Goal: Task Accomplishment & Management: Use online tool/utility

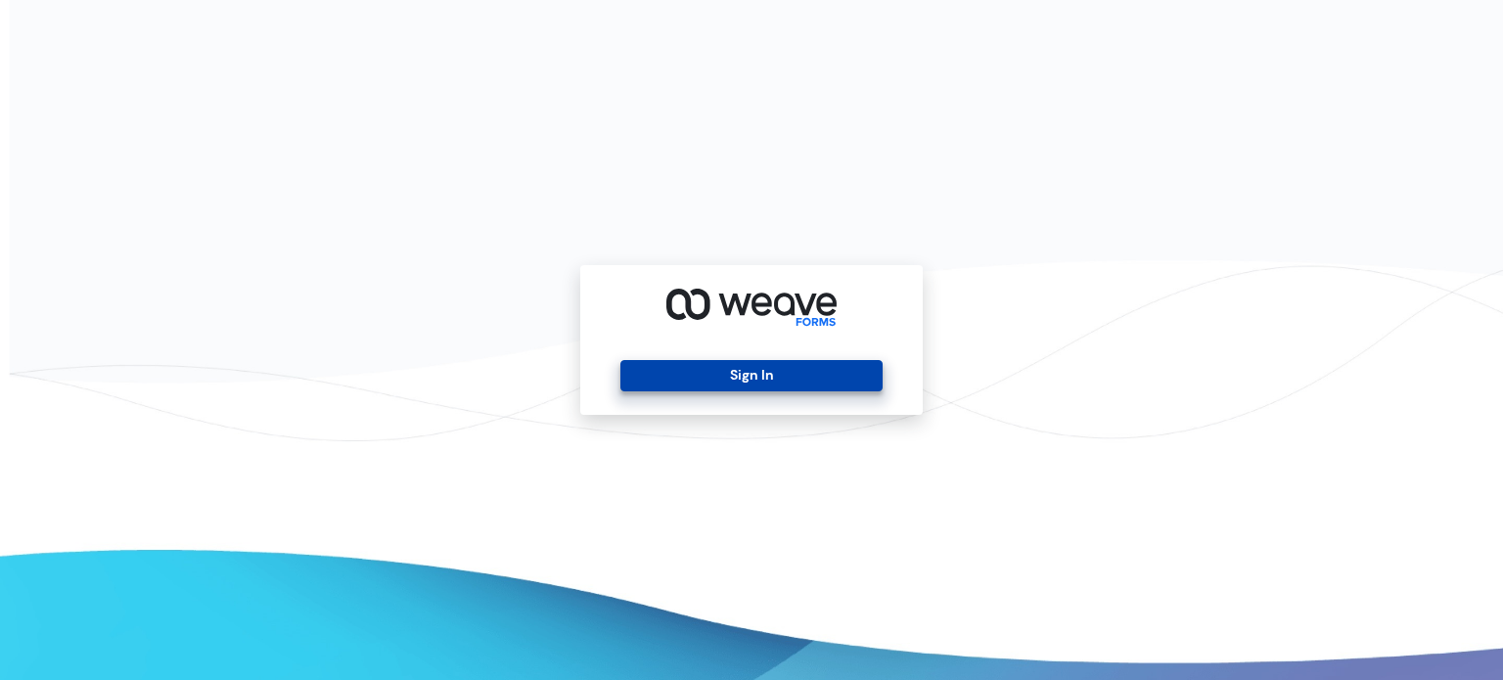
click at [686, 368] on button "Sign In" at bounding box center [750, 375] width 261 height 31
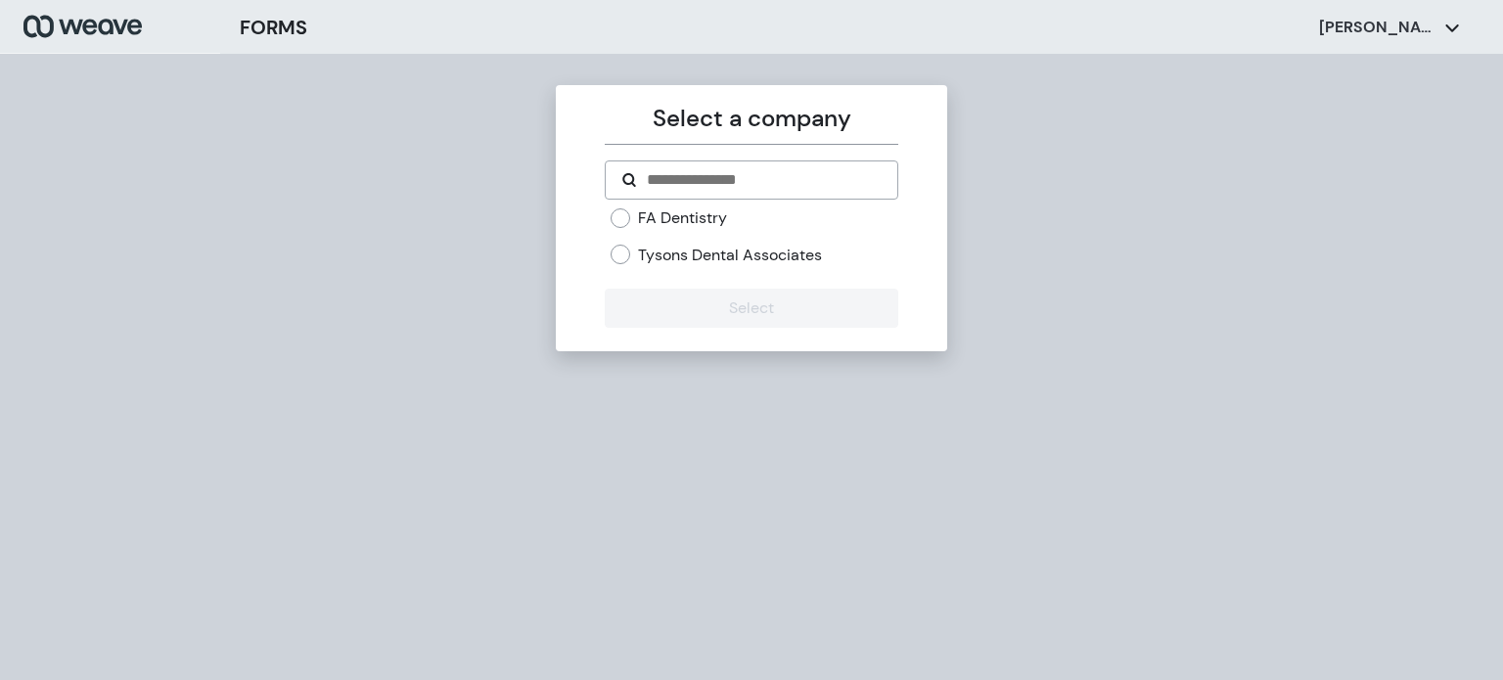
click at [648, 264] on label "Tysons Dental Associates" at bounding box center [730, 256] width 184 height 22
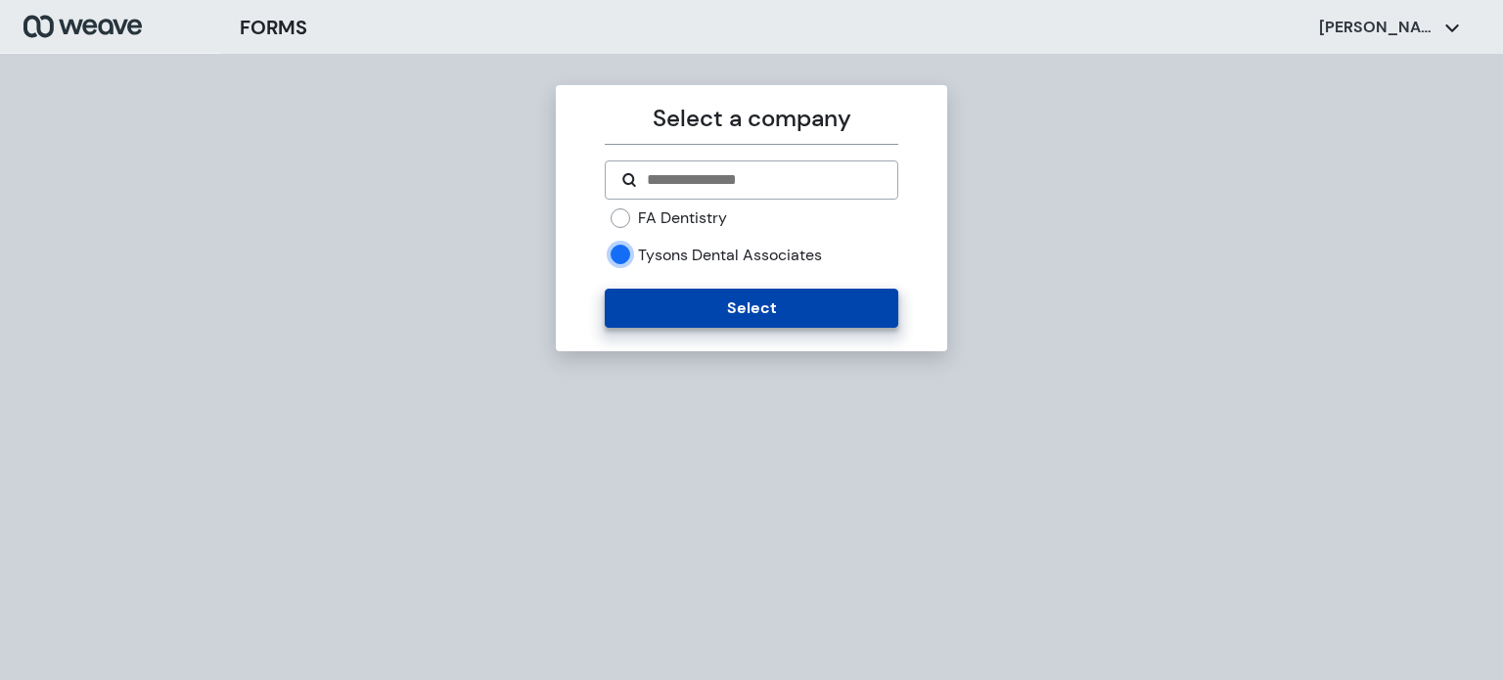
click at [650, 309] on button "Select" at bounding box center [751, 308] width 293 height 39
